Goal: Navigation & Orientation: Find specific page/section

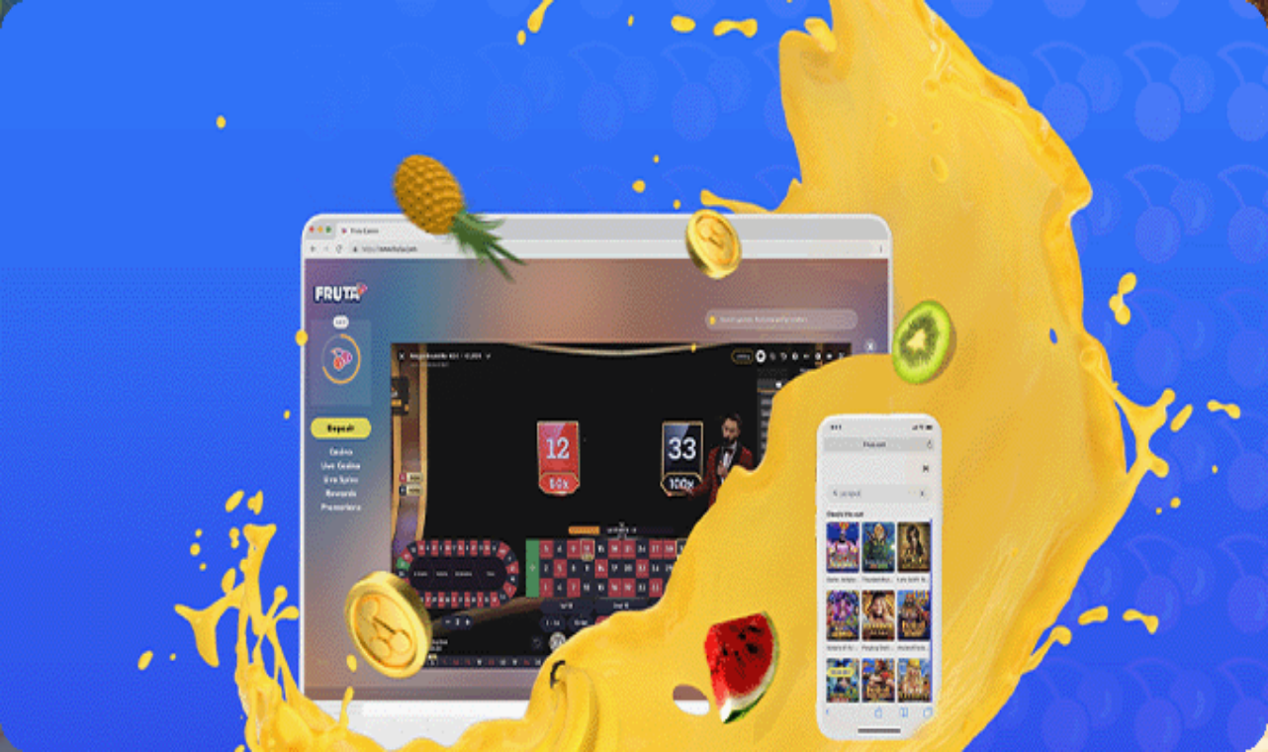
click at [114, 79] on span "Kirjaudu" at bounding box center [137, 71] width 48 height 15
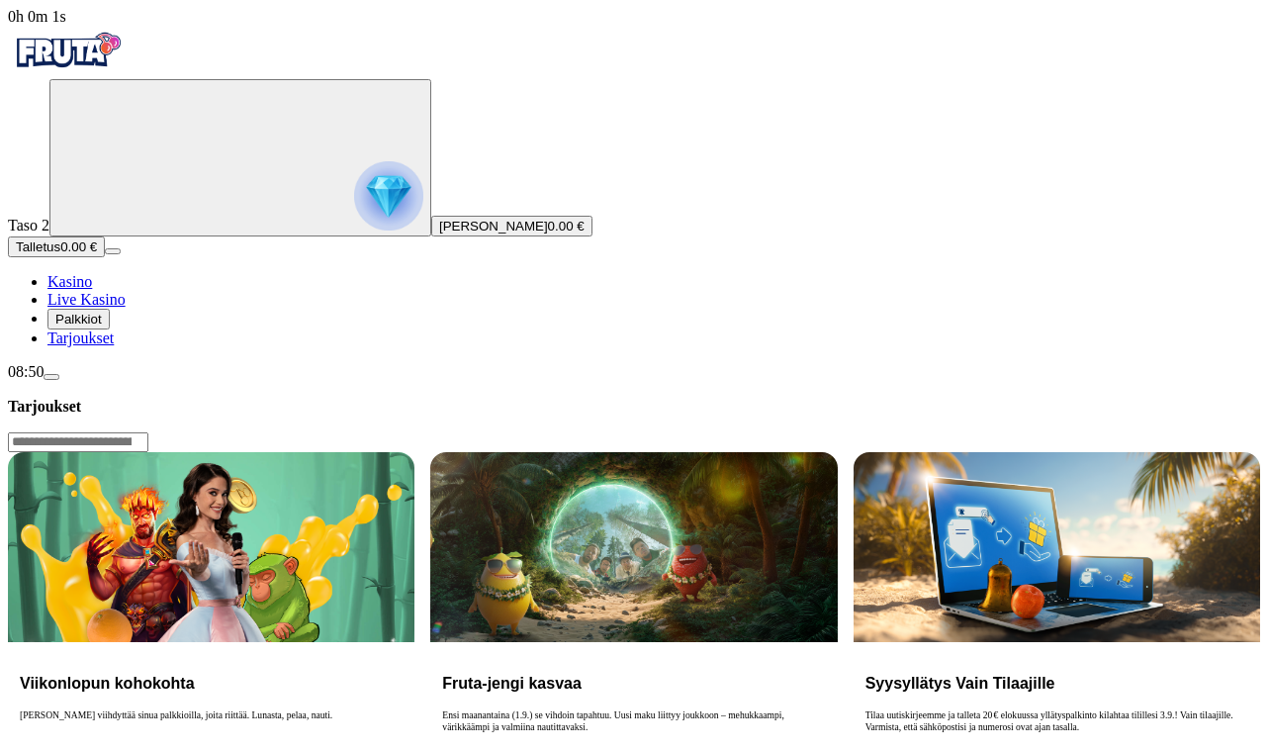
click at [102, 326] on span "Palkkiot" at bounding box center [78, 319] width 46 height 15
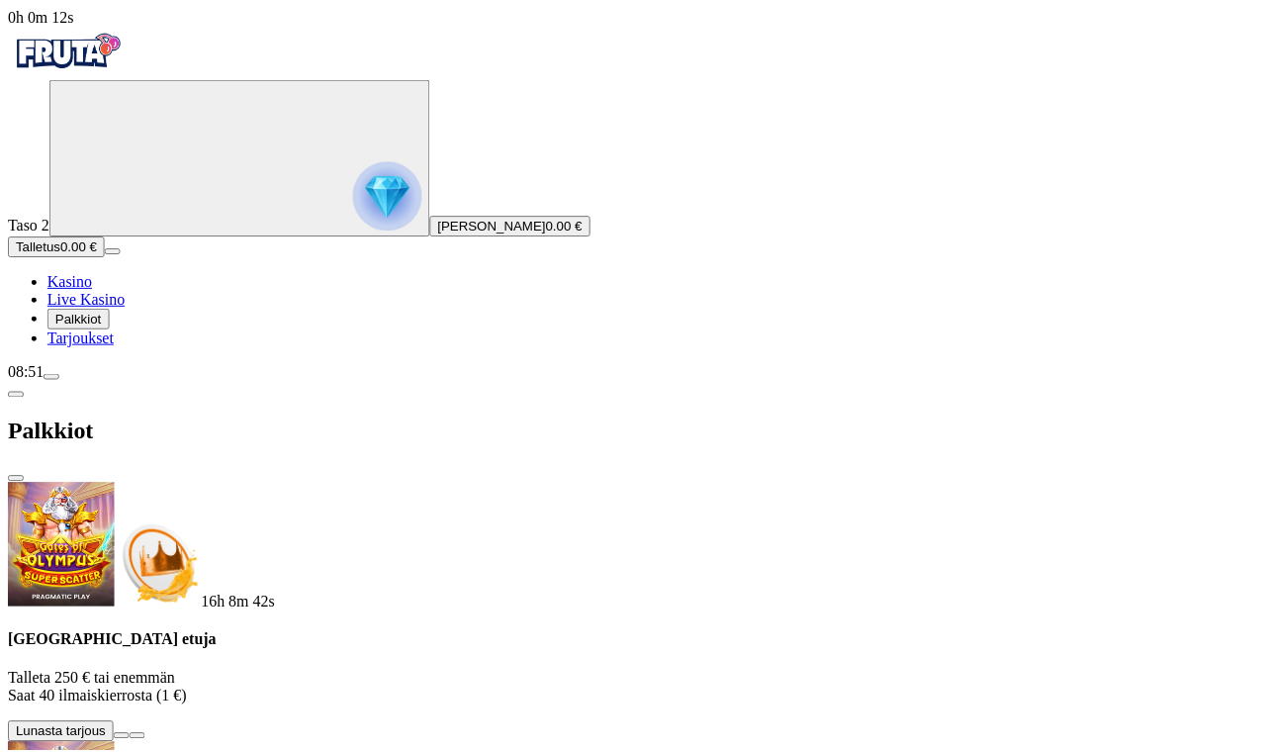
scroll to position [112, 0]
click at [113, 346] on span "Tarjoukset" at bounding box center [80, 337] width 66 height 17
